Goal: Task Accomplishment & Management: Use online tool/utility

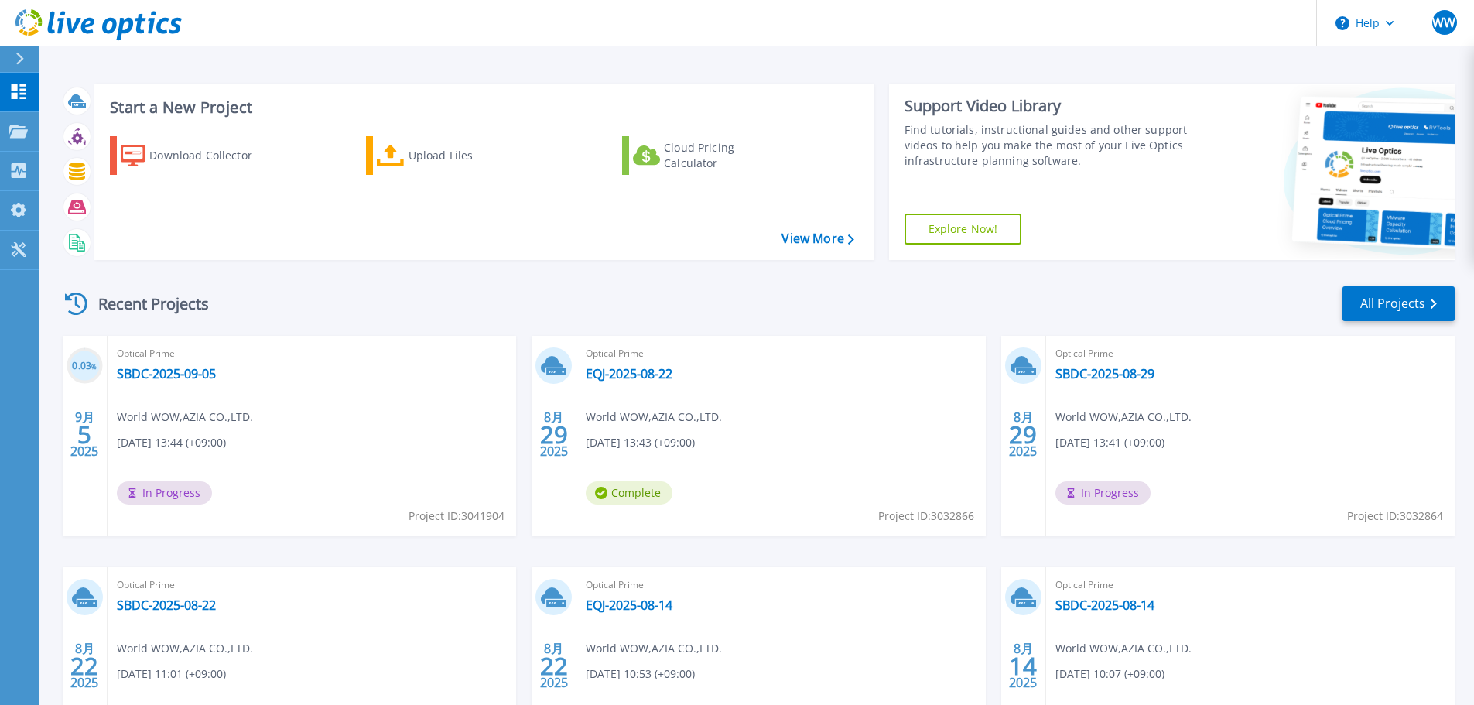
click at [445, 183] on div "Download Collector Upload Files Cloud Pricing Calculator" at bounding box center [482, 188] width 769 height 128
click at [444, 173] on link "Upload Files" at bounding box center [452, 155] width 173 height 39
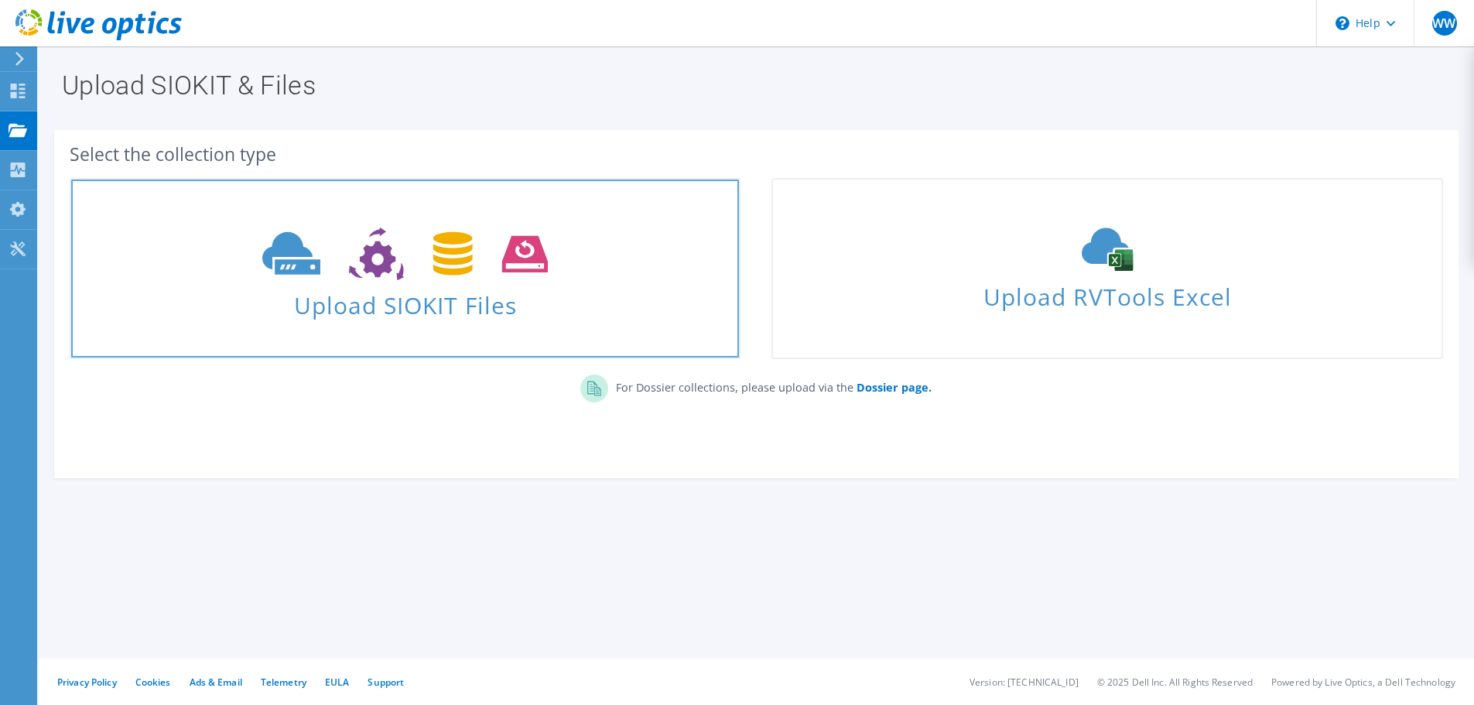
click at [731, 246] on span at bounding box center [405, 252] width 668 height 65
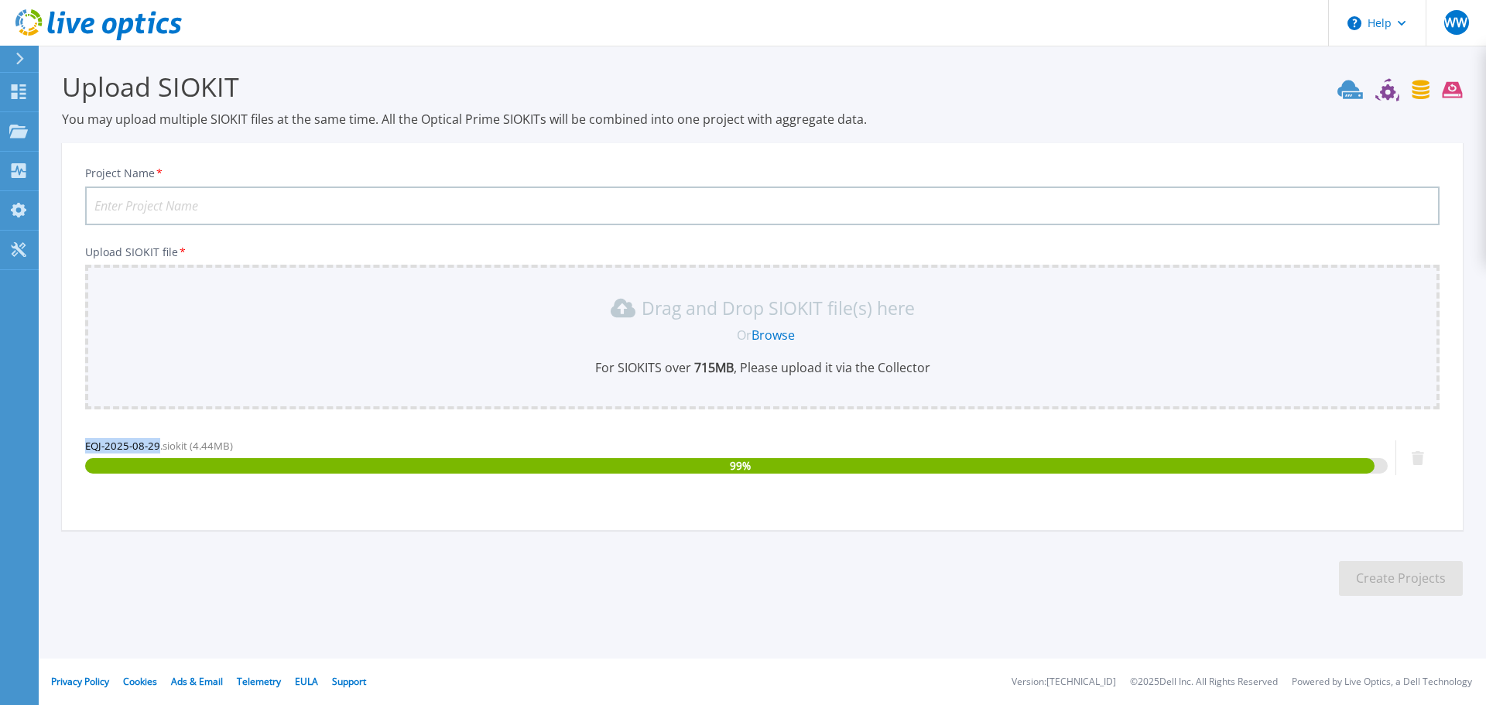
drag, startPoint x: 86, startPoint y: 443, endPoint x: 158, endPoint y: 451, distance: 72.4
click at [158, 451] on span "EQJ-2025-08-29.siokit (4.44MB)" at bounding box center [159, 446] width 148 height 14
click at [181, 200] on input "Project Name *" at bounding box center [762, 206] width 1354 height 39
paste input "EQJ-2025-08-29"
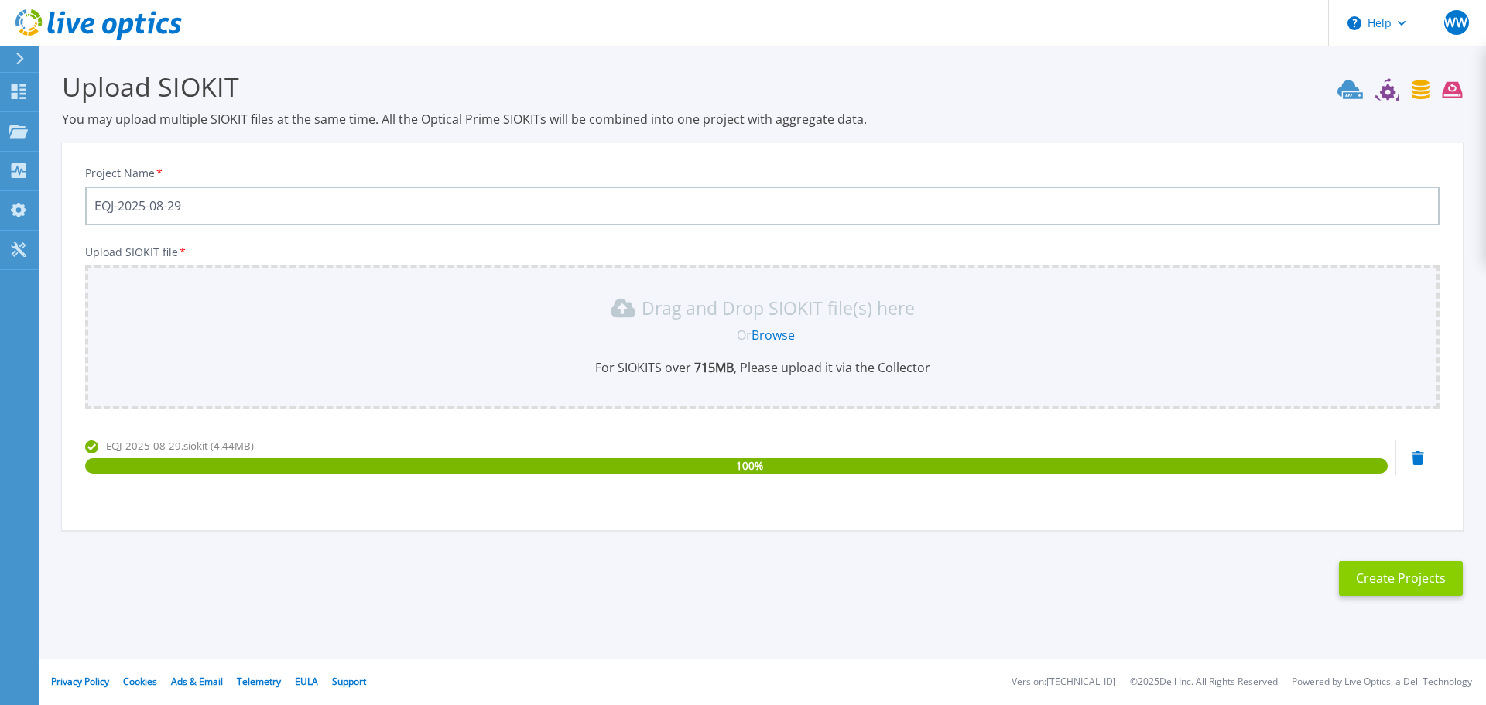
type input "EQJ-2025-08-29"
click at [1445, 591] on button "Create Projects" at bounding box center [1401, 578] width 124 height 35
